Goal: Task Accomplishment & Management: Use online tool/utility

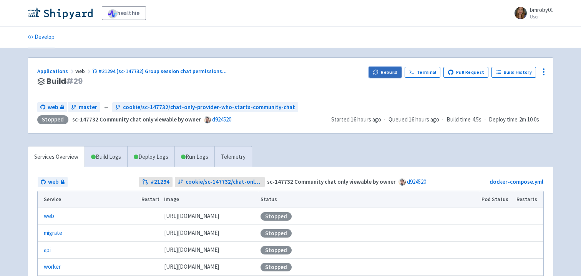
click at [385, 74] on button "Rebuild" at bounding box center [385, 72] width 33 height 11
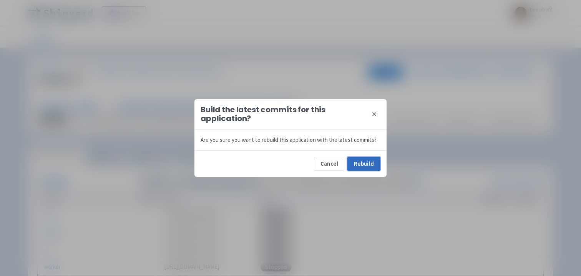
click at [370, 163] on button "Rebuild" at bounding box center [363, 164] width 33 height 14
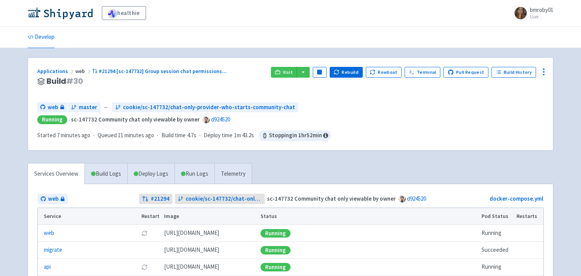
drag, startPoint x: 291, startPoint y: 71, endPoint x: 377, endPoint y: 5, distance: 108.0
click at [0, 0] on div "healthie bmroby01 User Profile Sign out Develop" at bounding box center [290, 190] width 581 height 381
drag, startPoint x: 290, startPoint y: 72, endPoint x: 172, endPoint y: 1, distance: 137.9
click at [0, 0] on div "healthie bmroby01 User Profile Sign out Develop" at bounding box center [290, 190] width 581 height 381
